Goal: Find contact information: Find contact information

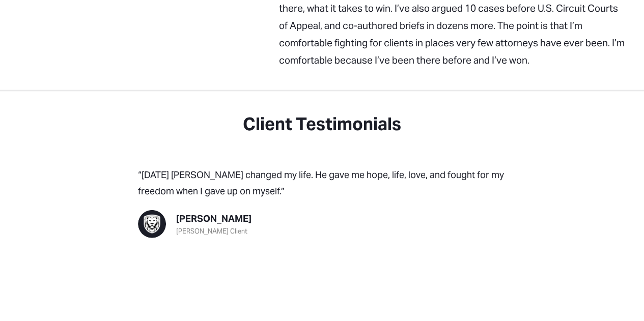
scroll to position [1315, 0]
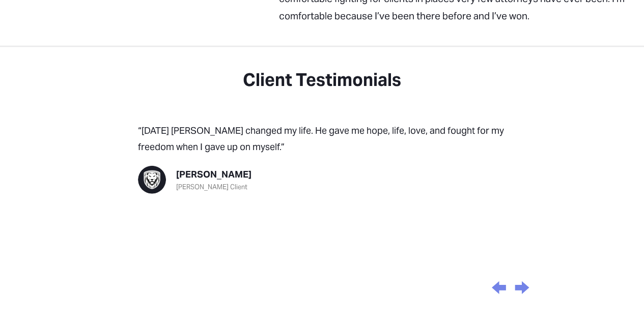
click at [523, 273] on div "Next slide" at bounding box center [522, 288] width 19 height 31
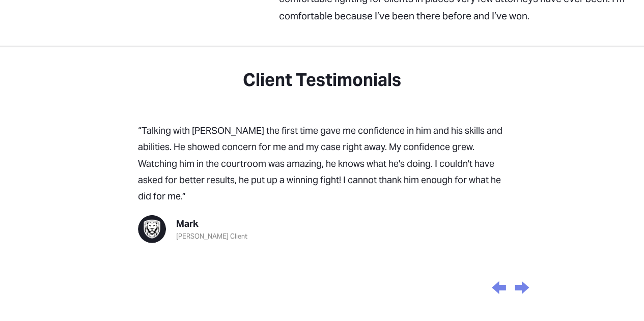
click at [523, 273] on div "Next slide" at bounding box center [522, 288] width 19 height 31
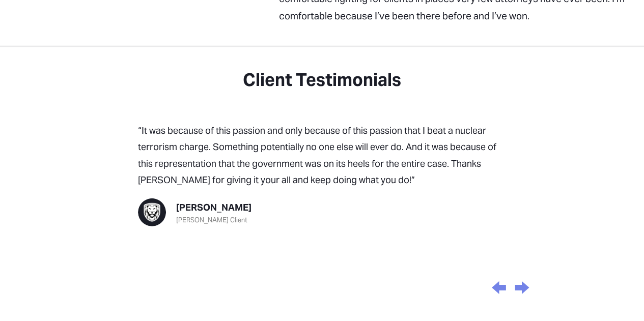
click at [523, 273] on div "Next slide" at bounding box center [522, 288] width 19 height 31
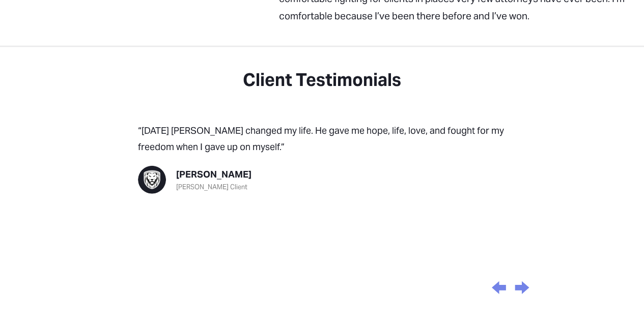
click at [543, 125] on div "fibo Moyers Client Karl Moyers Client “Today Peter changed my life. He gave me …" at bounding box center [322, 197] width 447 height 210
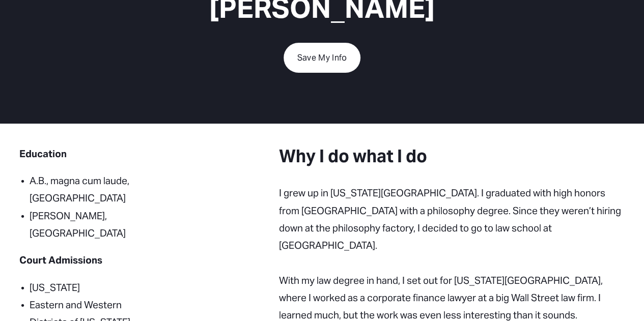
scroll to position [72, 0]
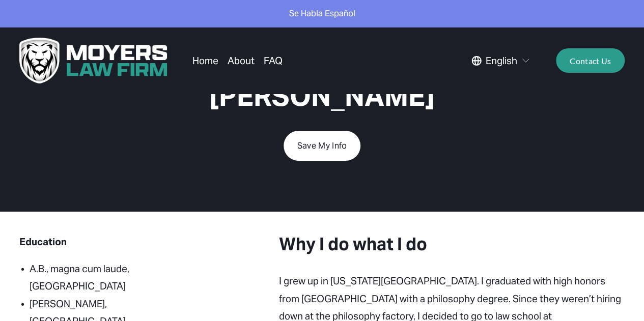
click at [280, 57] on link "FAQ" at bounding box center [273, 60] width 19 height 19
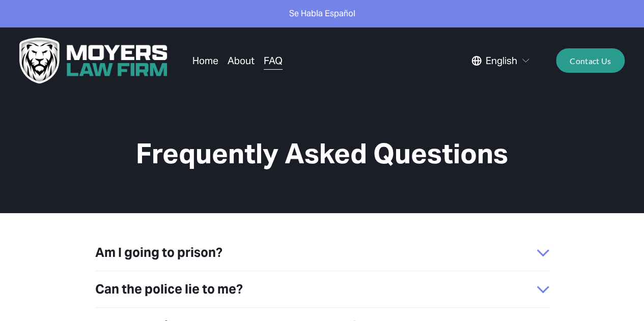
click at [249, 63] on link "About" at bounding box center [241, 60] width 27 height 19
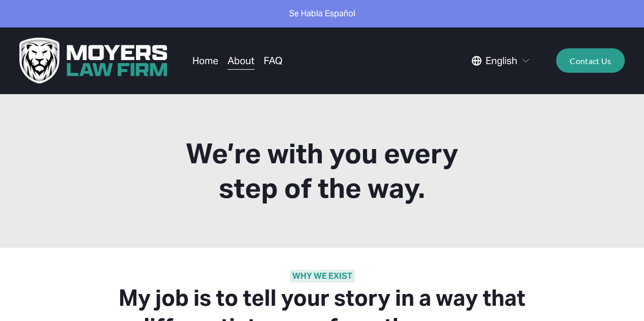
click at [200, 61] on link "Home" at bounding box center [206, 60] width 26 height 19
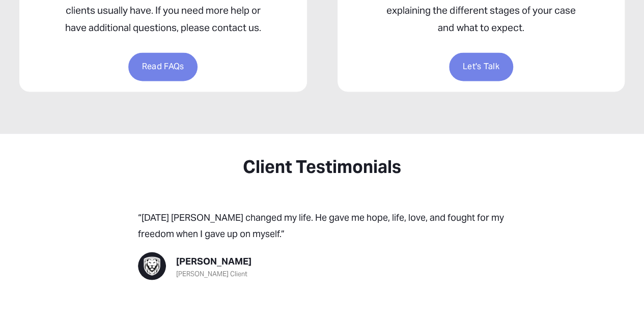
scroll to position [991, 0]
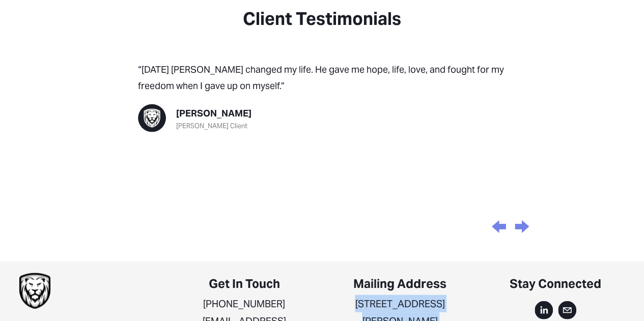
drag, startPoint x: 464, startPoint y: 305, endPoint x: 339, endPoint y: 291, distance: 125.0
copy p "601 Sawyer Terrace #5041 Madison, Wisconsin 53705"
